Goal: Information Seeking & Learning: Learn about a topic

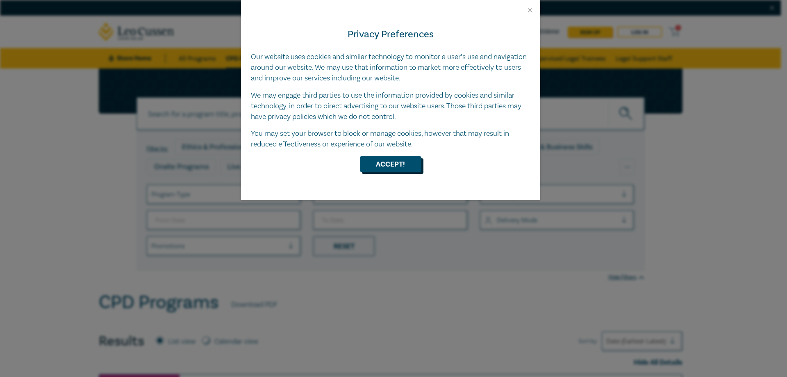
click at [377, 164] on button "Accept!" at bounding box center [390, 164] width 61 height 16
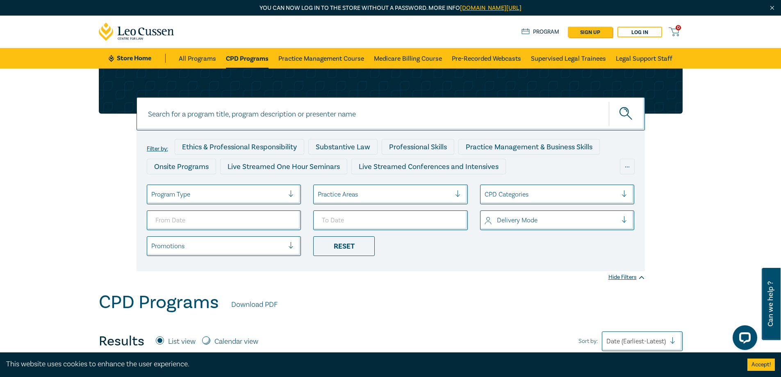
click at [281, 193] on div at bounding box center [217, 194] width 133 height 11
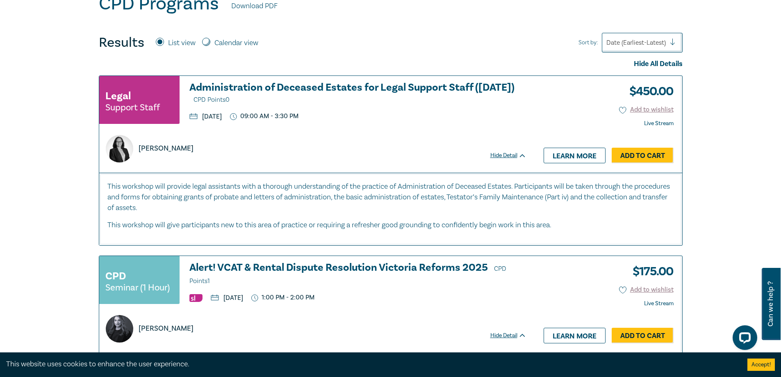
scroll to position [386, 0]
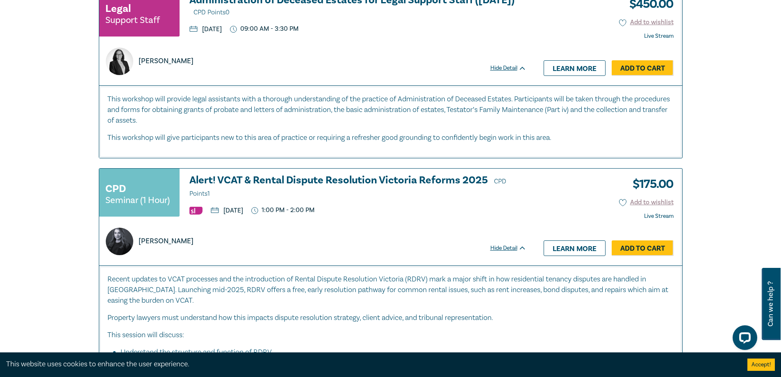
click at [223, 180] on h3 "Alert! VCAT & Rental Dispute Resolution Victoria Reforms 2025 CPD Points 1" at bounding box center [357, 187] width 337 height 25
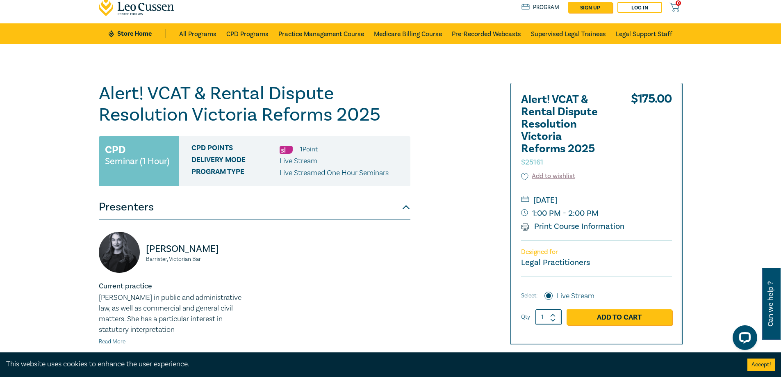
scroll to position [112, 0]
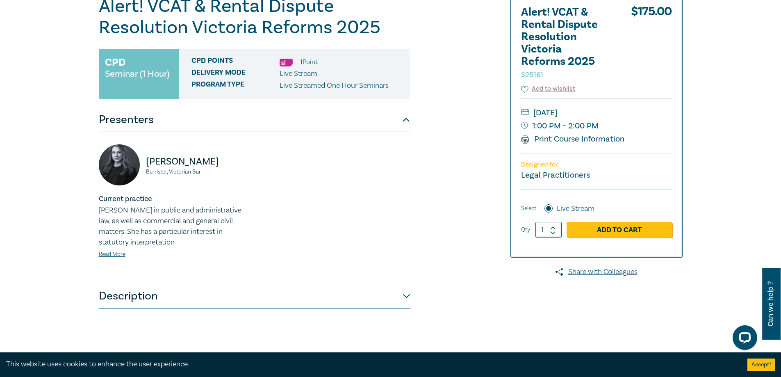
click at [351, 136] on div "[PERSON_NAME] Barrister, Victorian Bar Current practice [PERSON_NAME] in public…" at bounding box center [254, 208] width 311 height 152
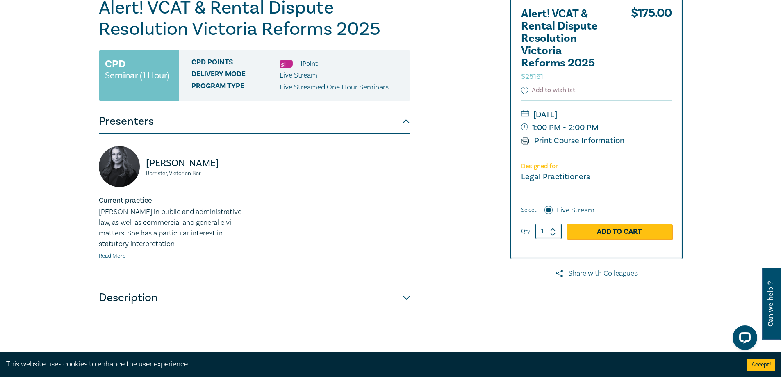
scroll to position [23, 0]
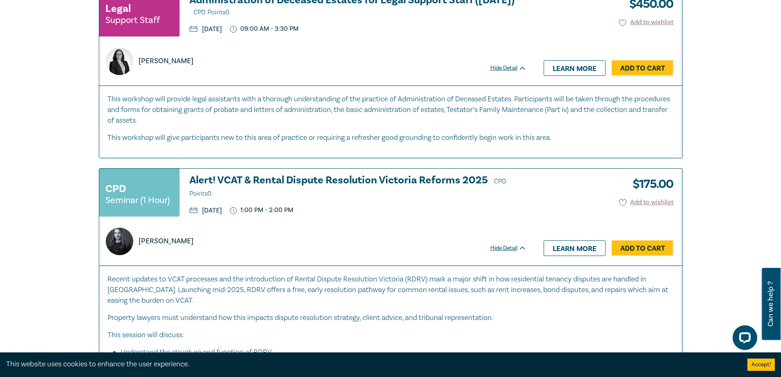
scroll to position [3590, 0]
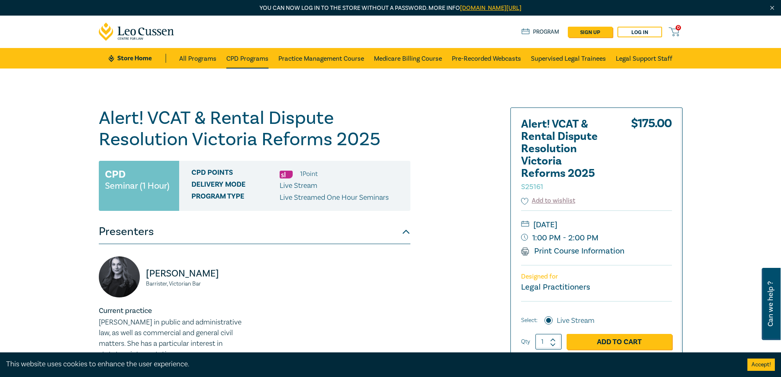
click at [248, 61] on link "CPD Programs" at bounding box center [247, 58] width 42 height 20
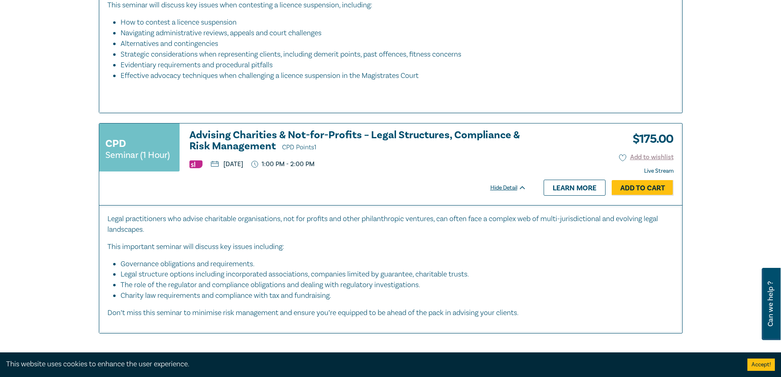
scroll to position [3225, 0]
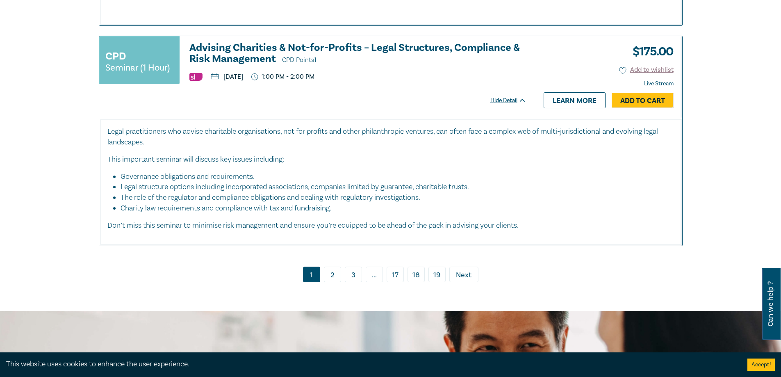
click at [335, 281] on link "2" at bounding box center [332, 274] width 17 height 16
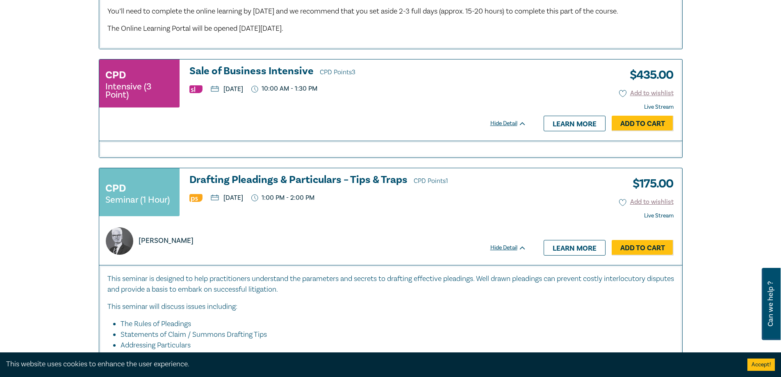
scroll to position [813, 0]
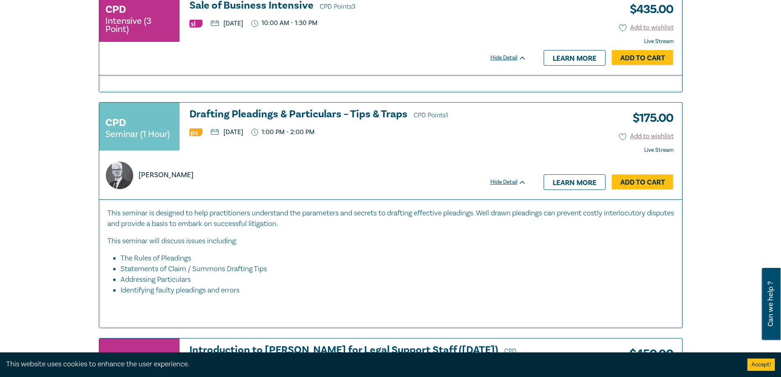
click at [342, 264] on li "The Rules of Pleadings" at bounding box center [392, 258] width 545 height 11
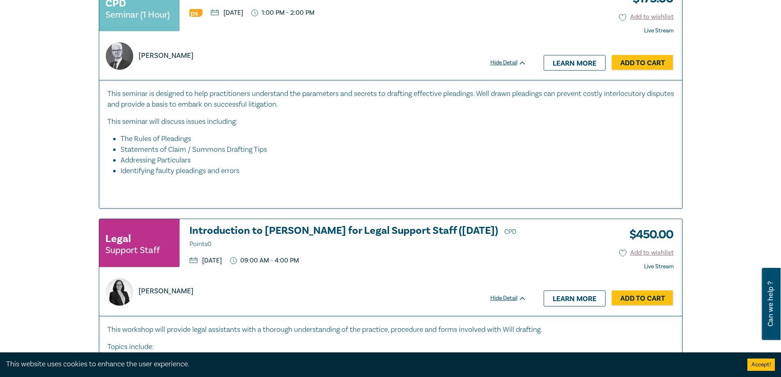
scroll to position [937, 0]
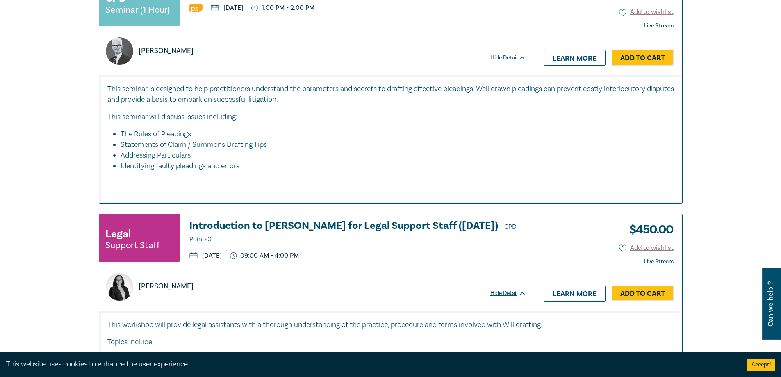
click at [342, 263] on div "Legal Support Staff Introduction to Wills for Legal Support Staff (October 2025…" at bounding box center [312, 241] width 427 height 43
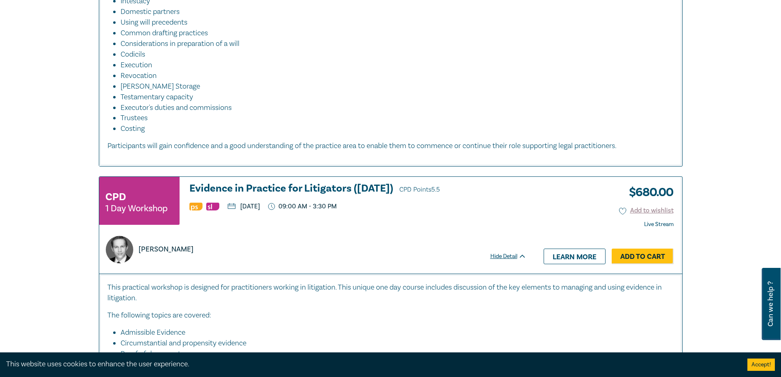
scroll to position [1295, 0]
drag, startPoint x: 342, startPoint y: 274, endPoint x: 429, endPoint y: 146, distance: 154.5
click at [477, 224] on div "CPD 1 Day Workshop Evidence in Practice for Litigators (Oct 2025) CPD Points 5.…" at bounding box center [312, 203] width 427 height 43
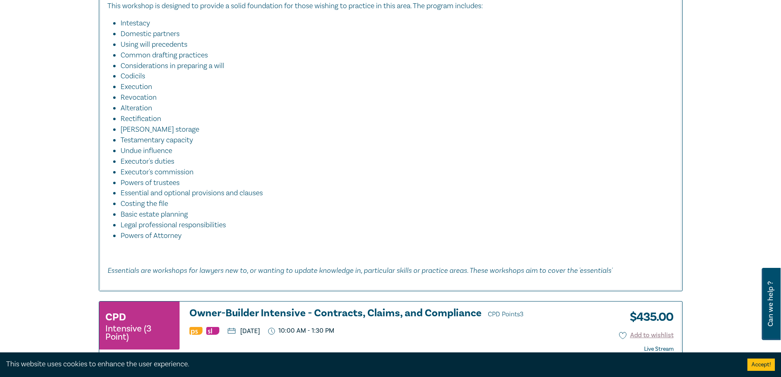
scroll to position [1942, 0]
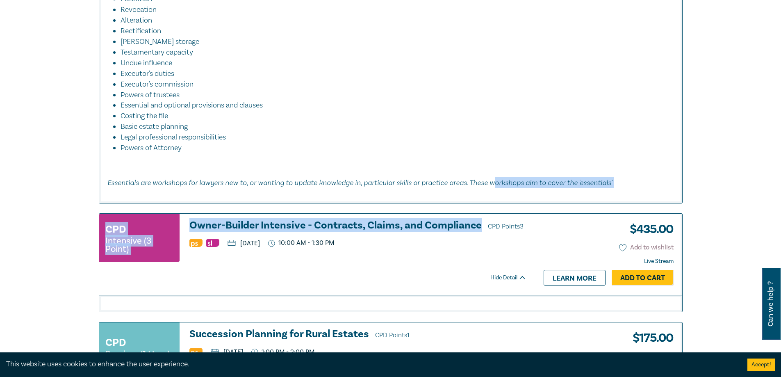
drag, startPoint x: 478, startPoint y: 222, endPoint x: 486, endPoint y: 200, distance: 23.2
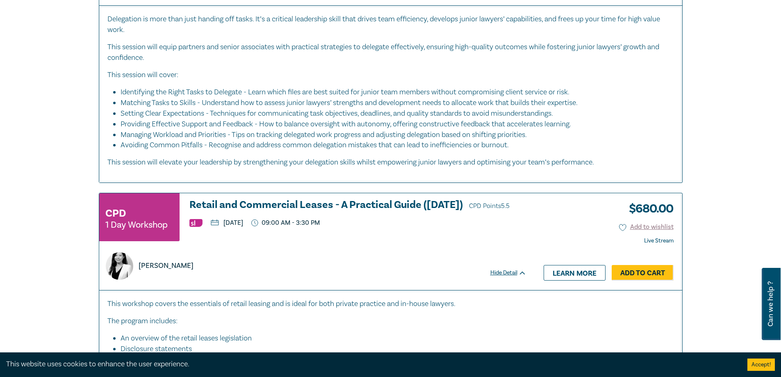
scroll to position [3897, 0]
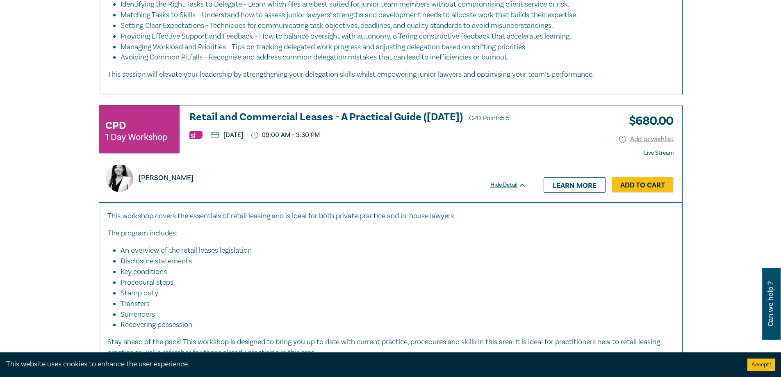
click at [286, 120] on h3 "Retail and Commercial Leases - A Practical Guide (October 2025) CPD Points 5.5" at bounding box center [357, 117] width 337 height 12
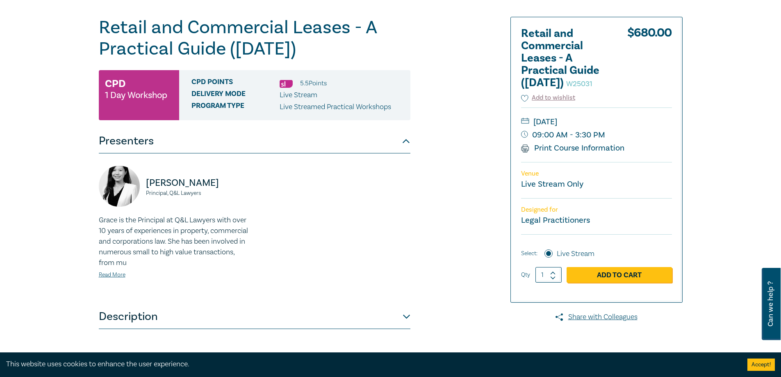
scroll to position [101, 0]
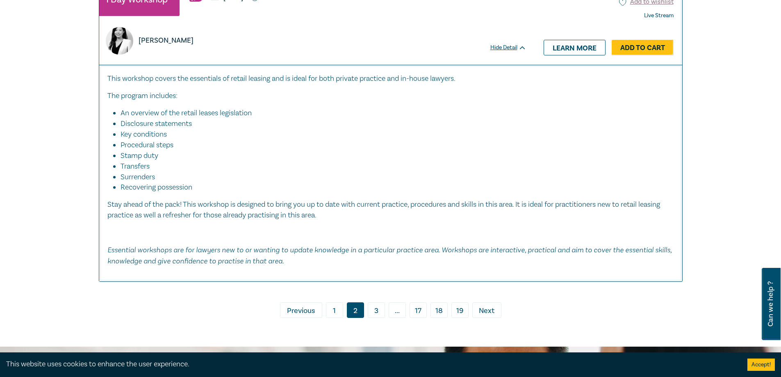
scroll to position [4049, 0]
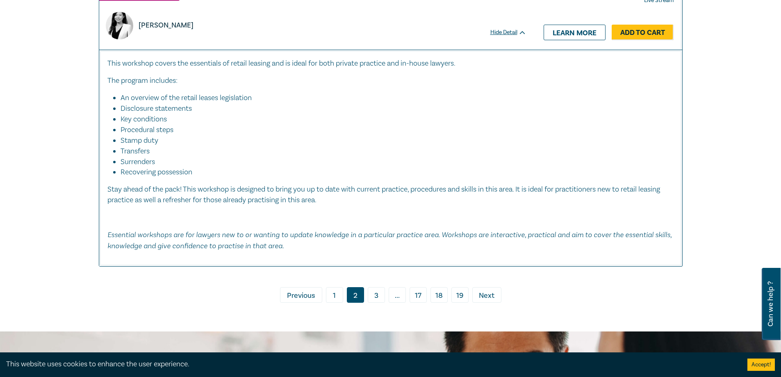
click at [374, 302] on link "3" at bounding box center [376, 295] width 17 height 16
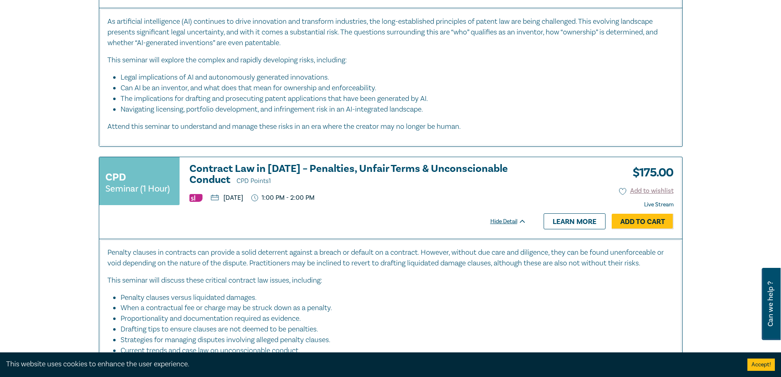
scroll to position [571, 0]
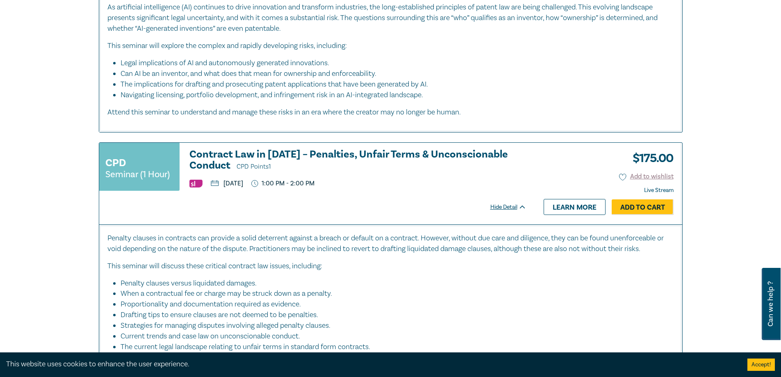
click at [390, 155] on h3 "Contract Law in 2025 – Penalties, Unfair Terms & Unconscionable Conduct CPD Poi…" at bounding box center [357, 160] width 337 height 23
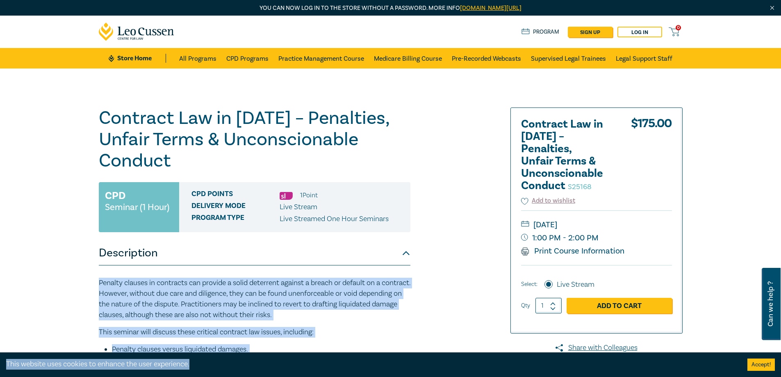
drag, startPoint x: 262, startPoint y: 354, endPoint x: 285, endPoint y: 241, distance: 115.8
click at [58, 193] on div "Contract Law in 2025 – Penalties, Unfair Terms & Unconscionable Conduct S25168 …" at bounding box center [390, 312] width 781 height 488
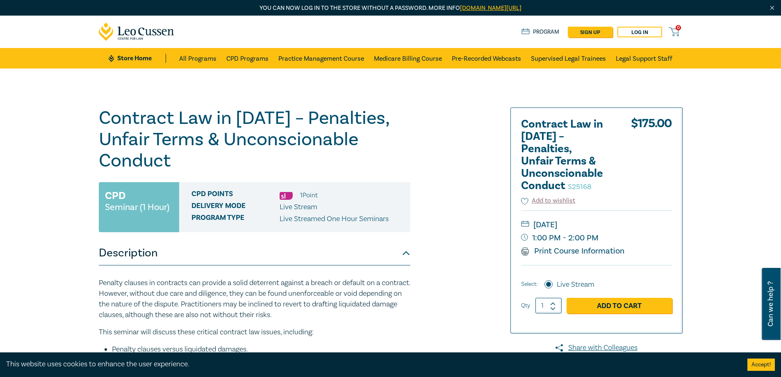
click at [0, 207] on div "Contract Law in 2025 – Penalties, Unfair Terms & Unconscionable Conduct S25168 …" at bounding box center [390, 312] width 781 height 488
click at [741, 144] on div "Contract Law in 2025 – Penalties, Unfair Terms & Unconscionable Conduct S25168 …" at bounding box center [390, 312] width 781 height 488
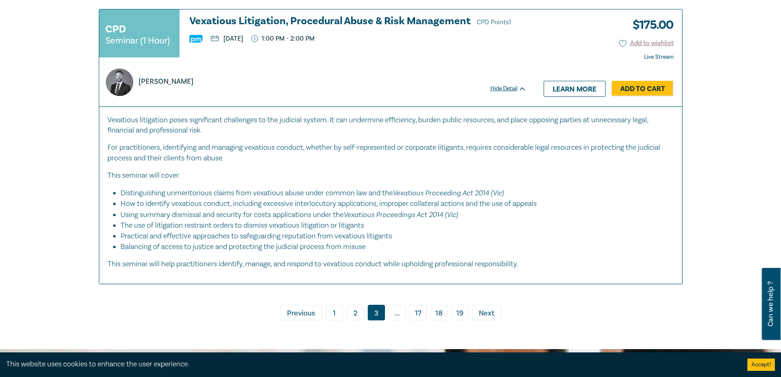
scroll to position [3728, 0]
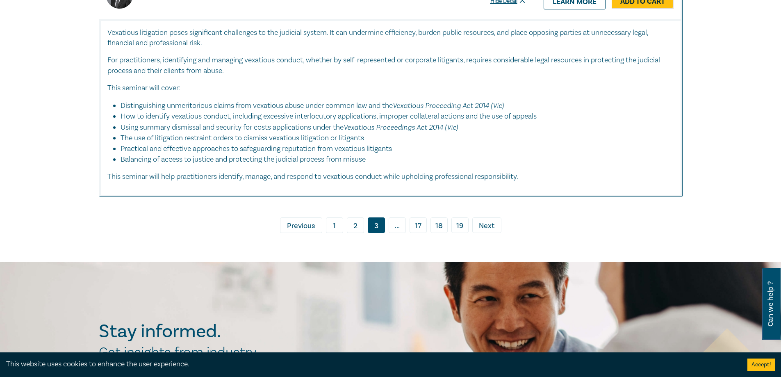
click at [494, 233] on link "› Next" at bounding box center [486, 225] width 29 height 16
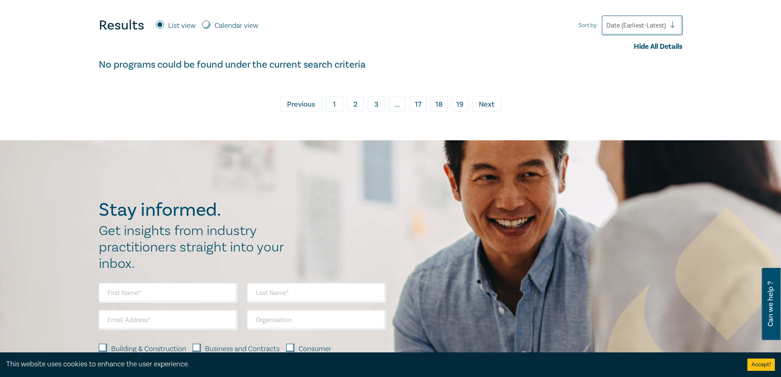
scroll to position [311, 0]
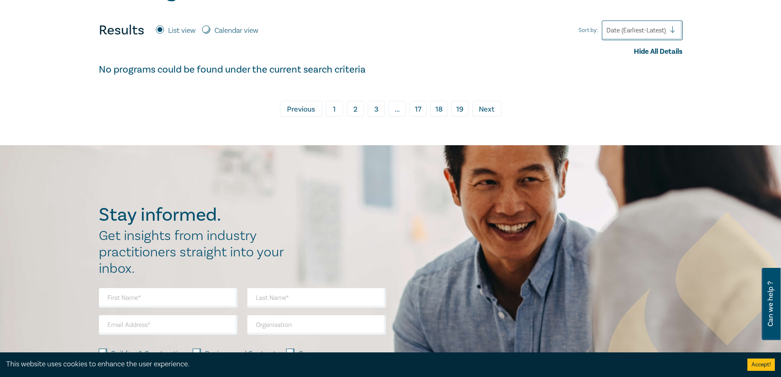
click at [493, 110] on span "Next" at bounding box center [487, 109] width 16 height 11
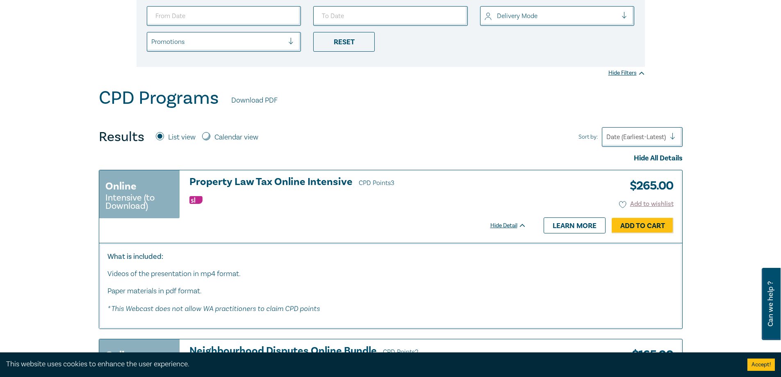
scroll to position [204, 0]
click at [493, 110] on div "CPD Programs Download PDF" at bounding box center [391, 100] width 584 height 25
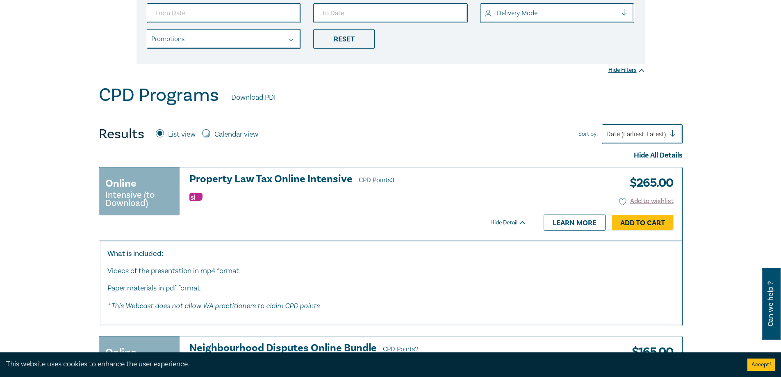
scroll to position [294, 0]
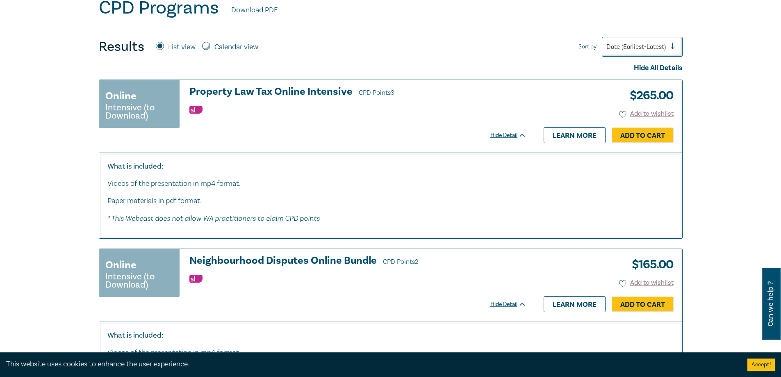
click at [493, 110] on ul at bounding box center [357, 109] width 337 height 8
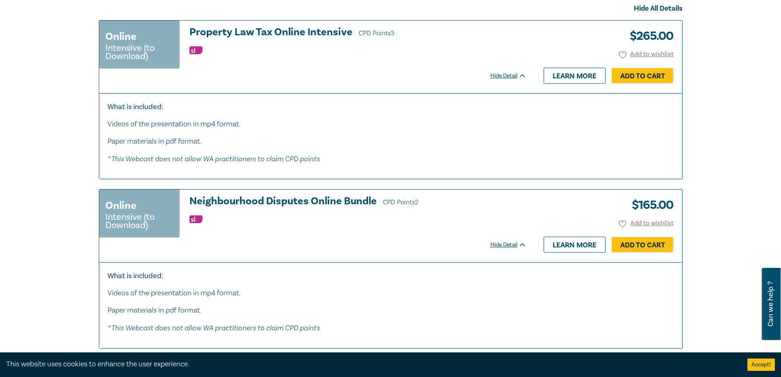
scroll to position [416, 0]
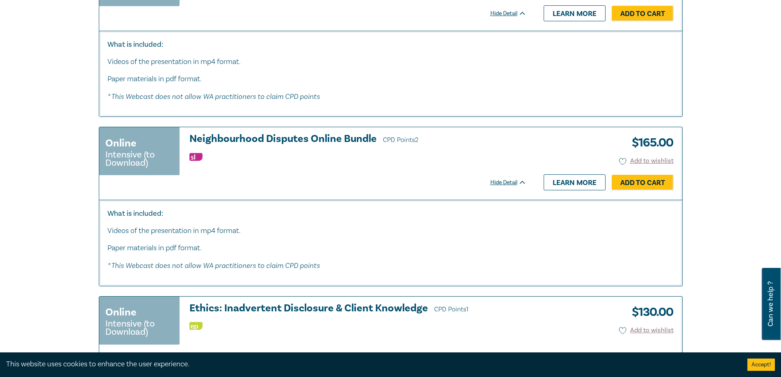
click at [493, 110] on div "What is included: Videos of the presentation in mp4 format. Paper materials in …" at bounding box center [390, 74] width 583 height 86
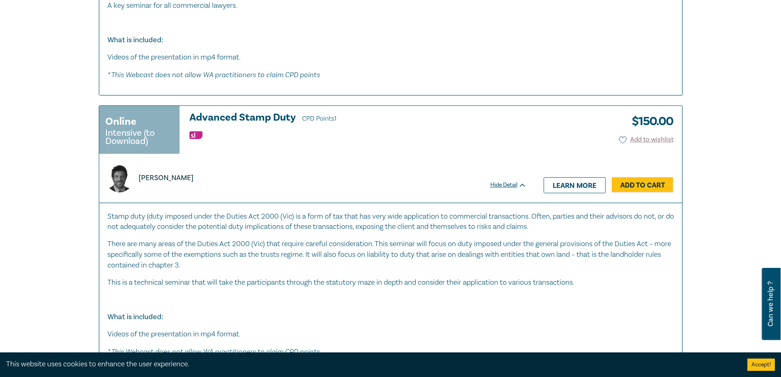
scroll to position [1490, 0]
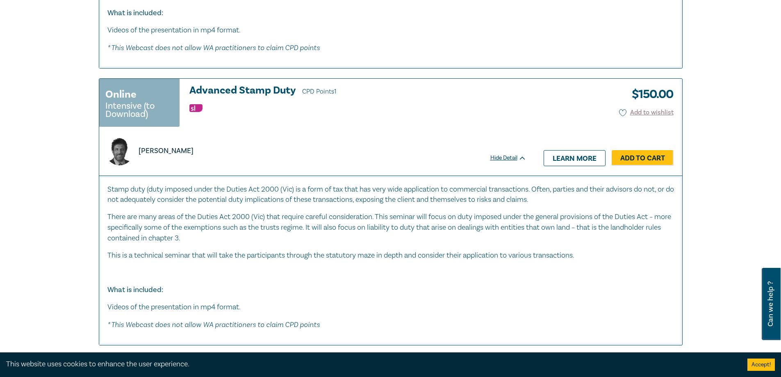
click at [259, 92] on h3 "Advanced Stamp Duty CPD Points 1" at bounding box center [357, 91] width 337 height 12
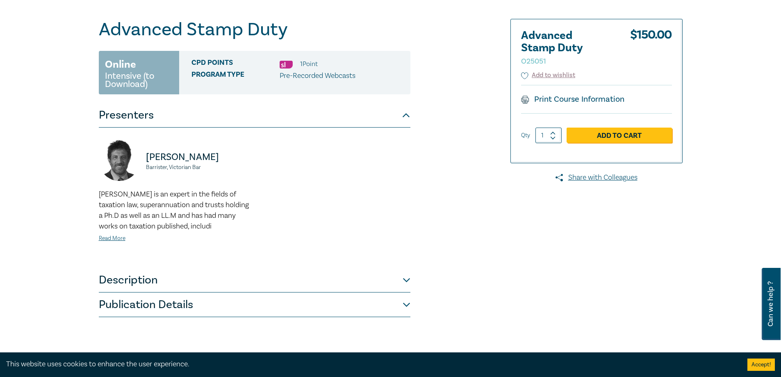
scroll to position [52, 0]
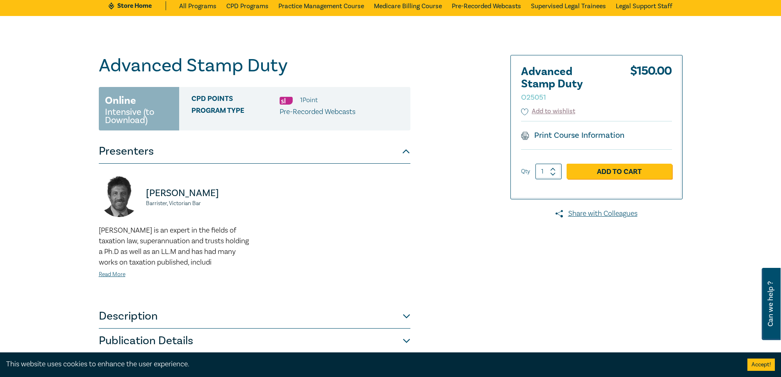
click at [11, 205] on div "Advanced Stamp Duty O25051 Online Intensive (to Download) CPD Points 1 Point Pr…" at bounding box center [390, 204] width 781 height 376
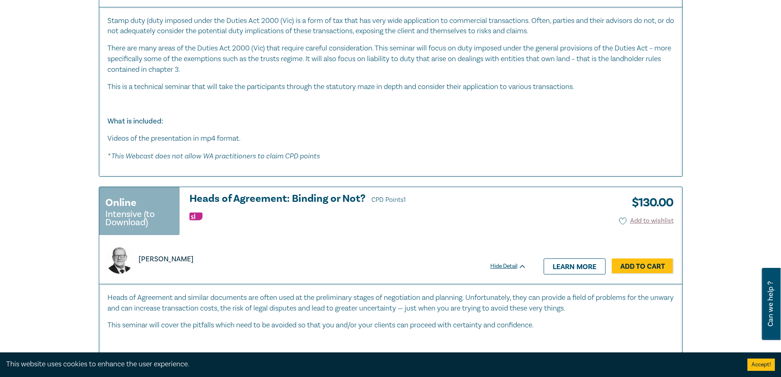
scroll to position [1663, 0]
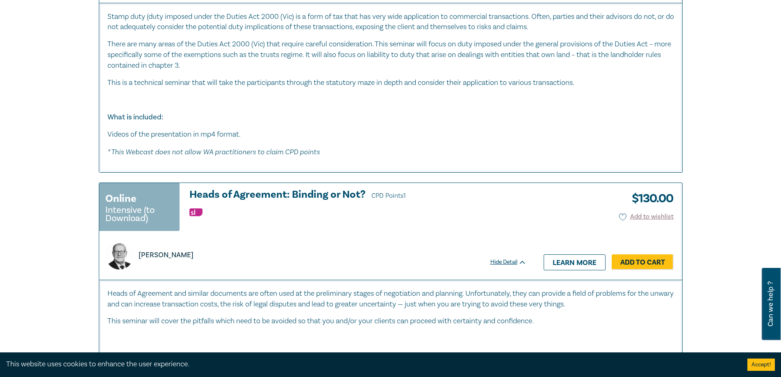
click at [231, 196] on h3 "Heads of Agreement: Binding or Not? CPD Points 1" at bounding box center [357, 195] width 337 height 12
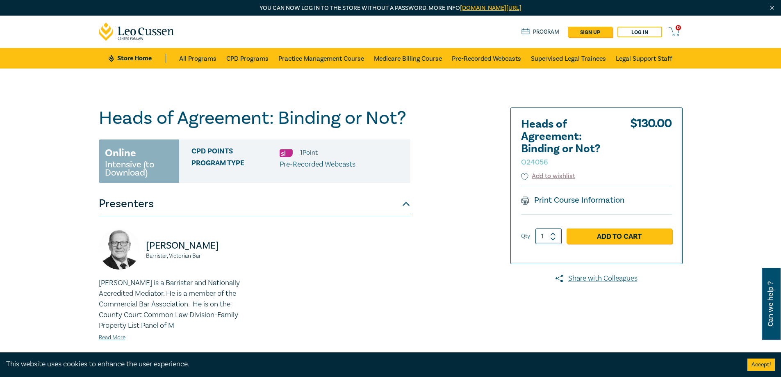
click at [66, 86] on div "Heads of Agreement: Binding or Not? O24056 Online Intensive (to Download) CPD P…" at bounding box center [390, 261] width 781 height 386
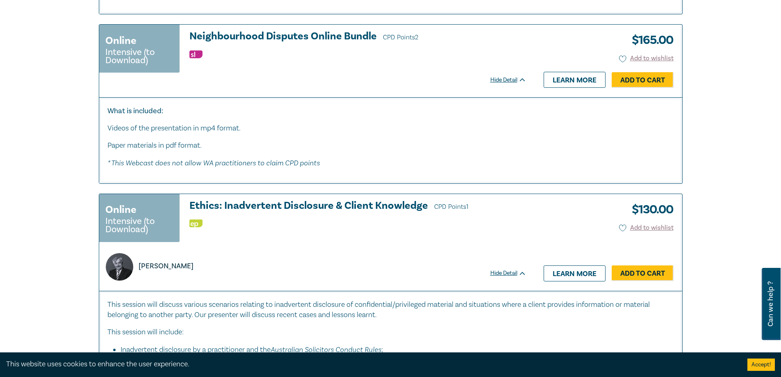
scroll to position [2348, 0]
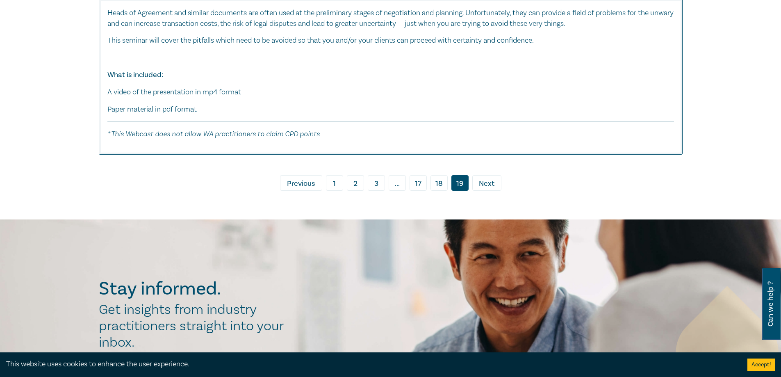
click at [165, 102] on div "Heads of Agreement and similar documents are often used at the preliminary stag…" at bounding box center [390, 74] width 566 height 132
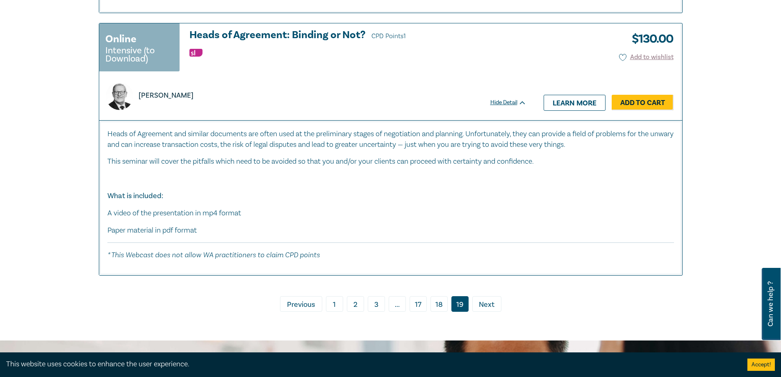
scroll to position [1802, 0]
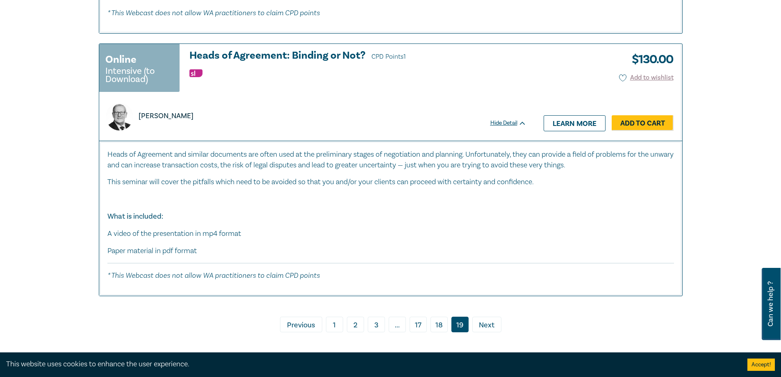
drag, startPoint x: 450, startPoint y: 331, endPoint x: 437, endPoint y: 326, distance: 13.2
click at [438, 324] on link "18" at bounding box center [438, 324] width 17 height 16
